Goal: Browse casually: Explore the website without a specific task or goal

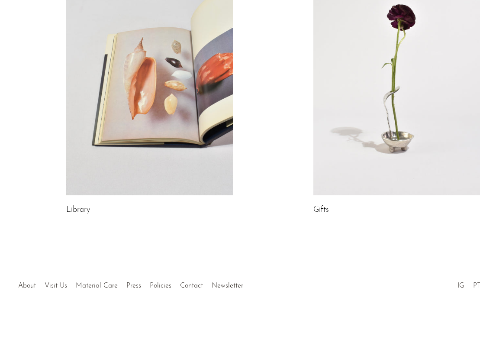
scroll to position [453, 0]
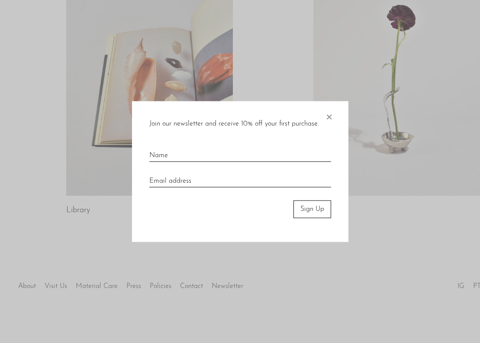
click at [330, 118] on span "×" at bounding box center [329, 115] width 9 height 28
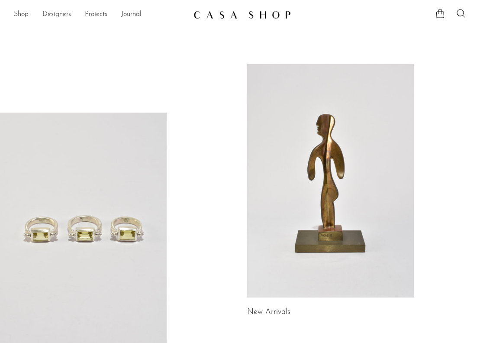
scroll to position [0, 0]
click at [23, 14] on link "Shop" at bounding box center [21, 14] width 15 height 11
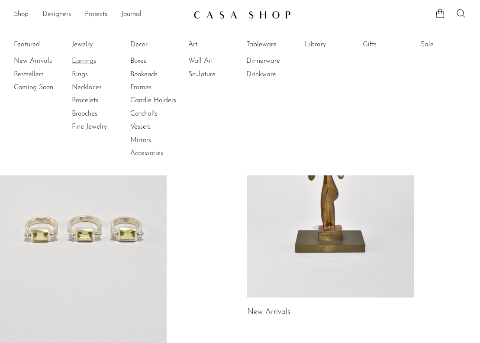
click at [88, 61] on link "Earrings" at bounding box center [104, 61] width 65 height 10
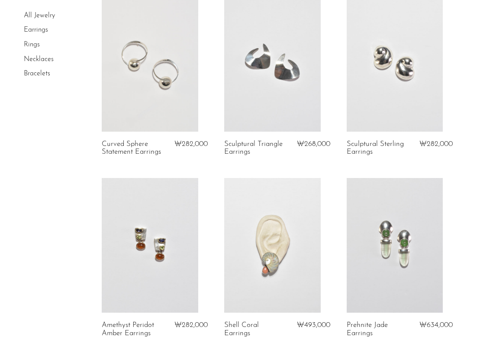
scroll to position [993, 0]
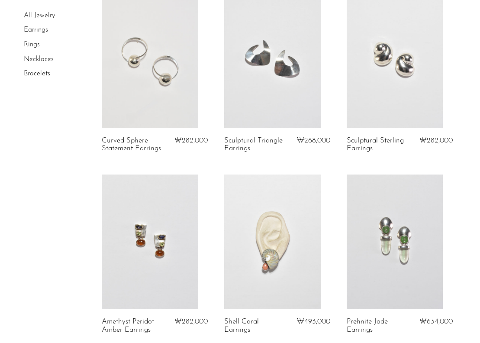
click at [141, 53] on link at bounding box center [150, 60] width 97 height 135
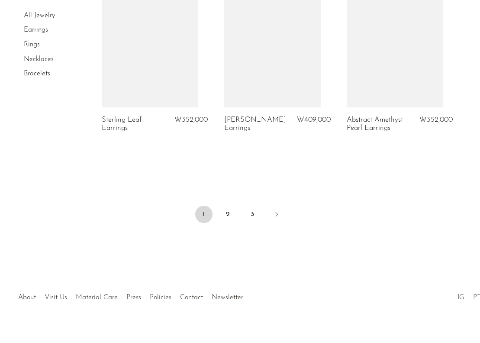
scroll to position [2109, 0]
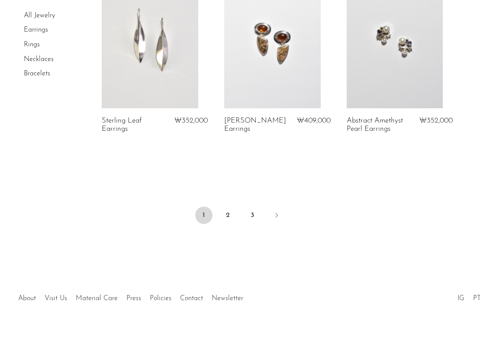
click at [42, 72] on link "Bracelets" at bounding box center [37, 73] width 26 height 7
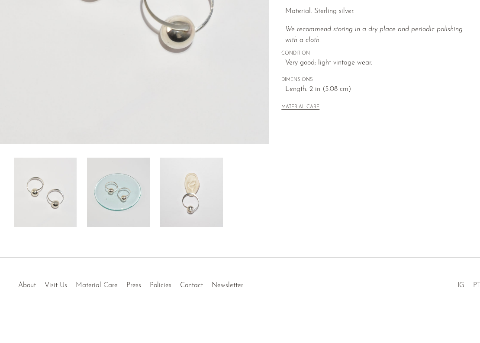
scroll to position [221, 0]
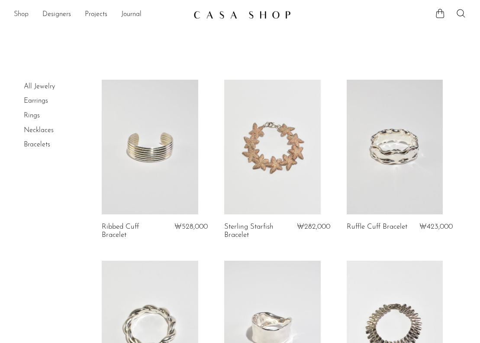
click at [22, 13] on link "Shop" at bounding box center [21, 14] width 15 height 11
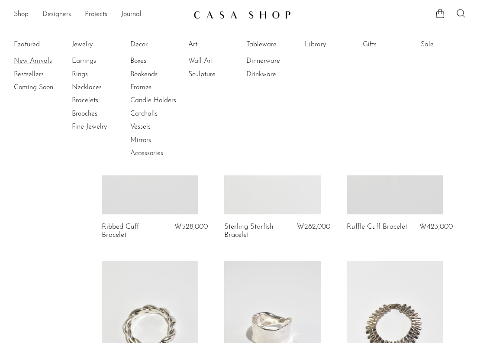
click at [44, 60] on link "New Arrivals" at bounding box center [46, 61] width 65 height 10
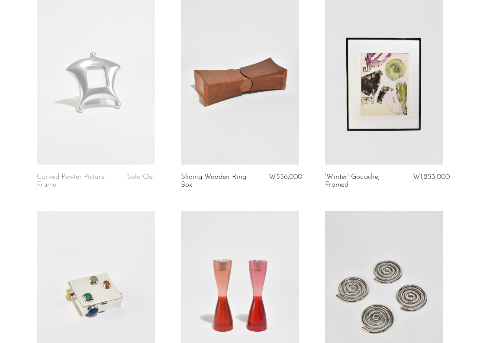
scroll to position [1123, 0]
click at [243, 86] on link at bounding box center [240, 81] width 118 height 165
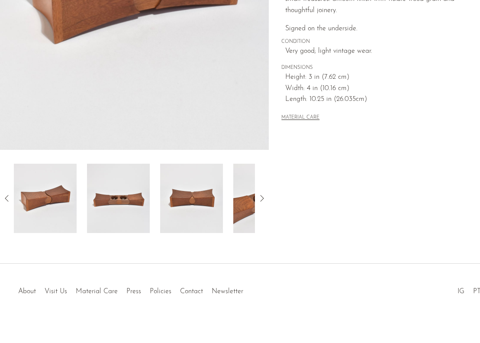
scroll to position [215, 0]
click at [117, 206] on img at bounding box center [118, 198] width 63 height 69
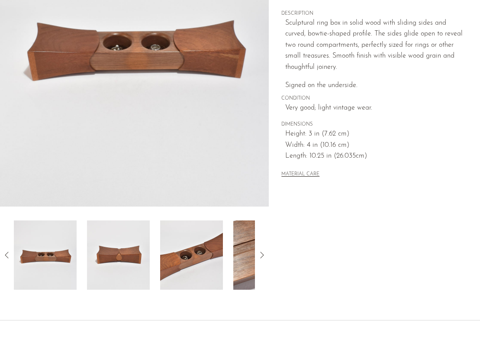
scroll to position [169, 0]
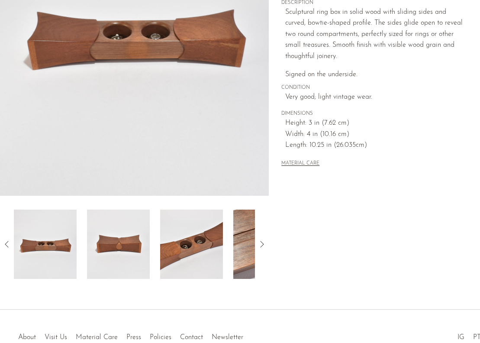
click at [195, 252] on img at bounding box center [191, 244] width 63 height 69
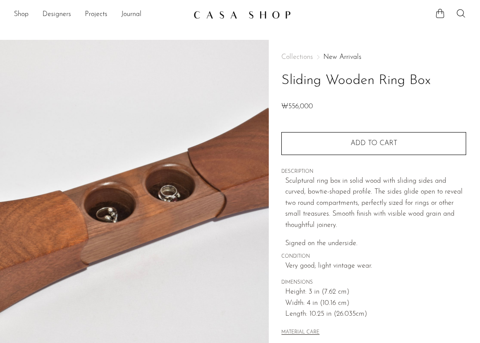
scroll to position [0, 0]
click at [23, 15] on link "Shop" at bounding box center [21, 14] width 15 height 11
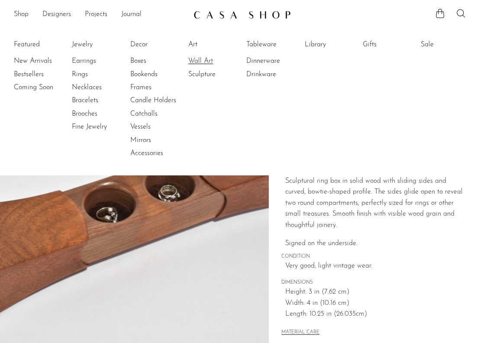
click at [201, 62] on link "Wall Art" at bounding box center [220, 61] width 65 height 10
